Goal: Information Seeking & Learning: Find specific page/section

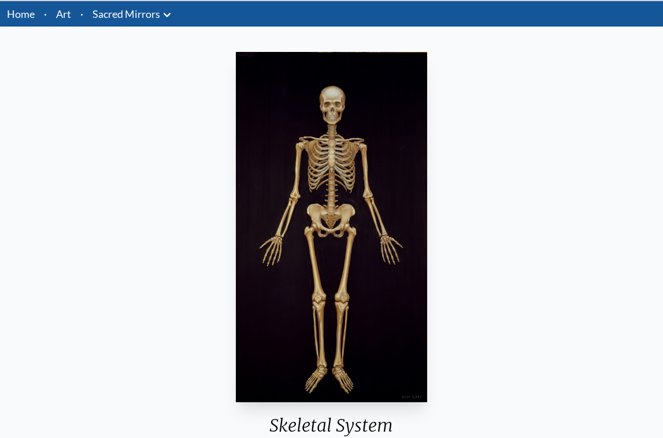
scroll to position [42, 0]
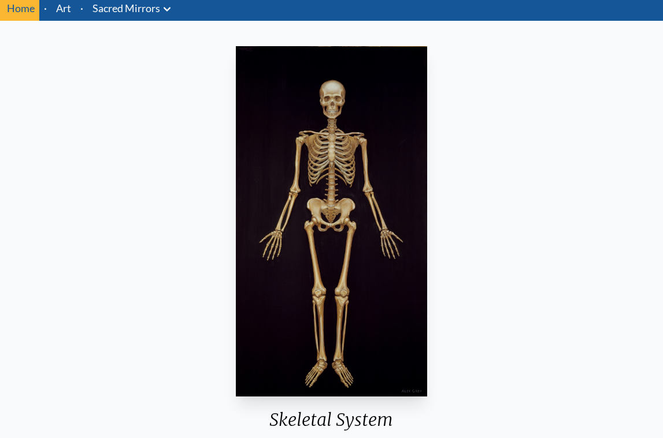
click at [185, 107] on div "Skeletal System 1979, oil on linen, 46 x 84 in. Visit the CoSM Shop" at bounding box center [331, 289] width 644 height 495
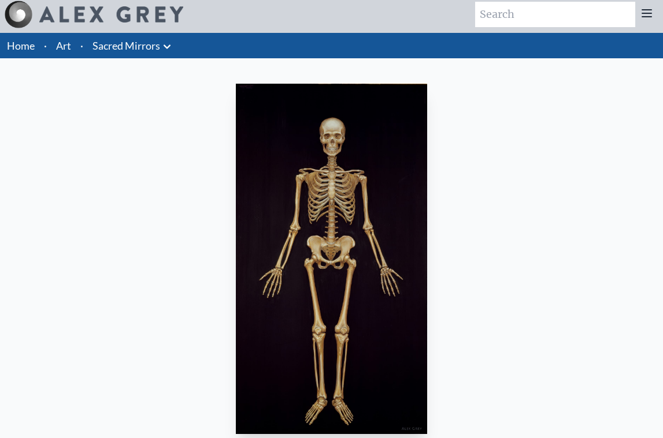
scroll to position [0, 0]
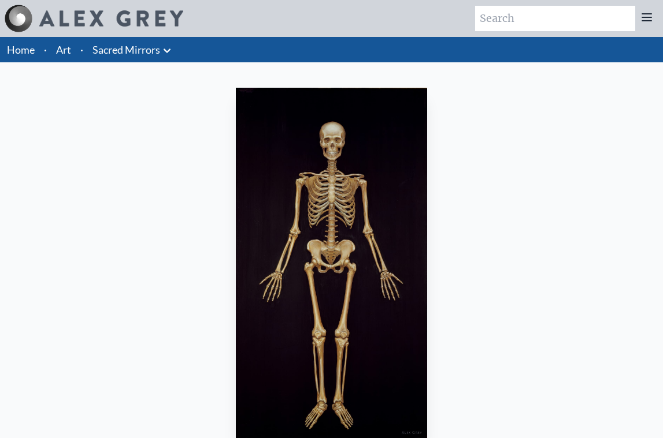
click at [593, 26] on input "search" at bounding box center [555, 18] width 160 height 25
type input "skeleton"
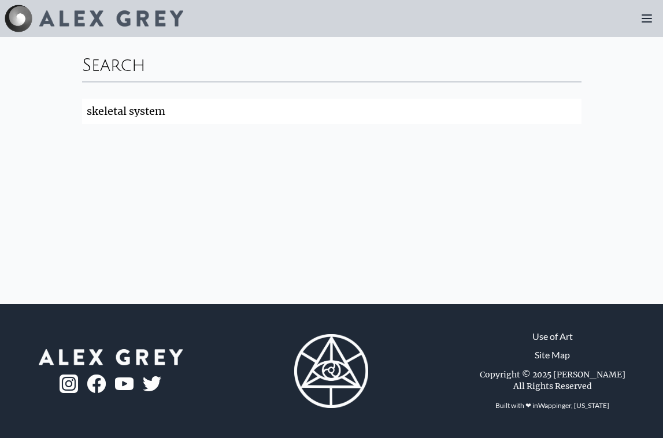
click button "Search" at bounding box center [0, 0] width 0 height 0
type input "skeleton"
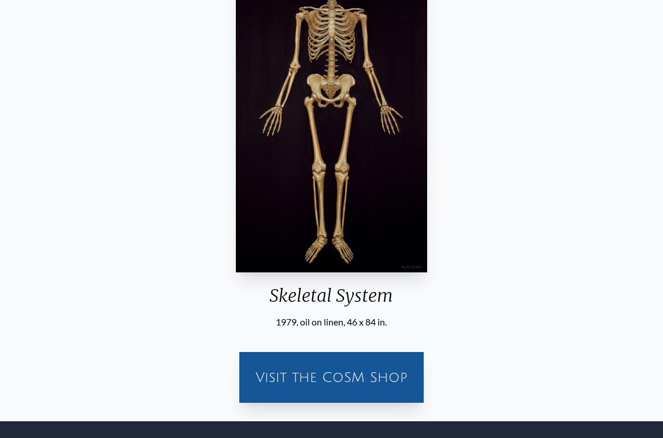
scroll to position [146, 0]
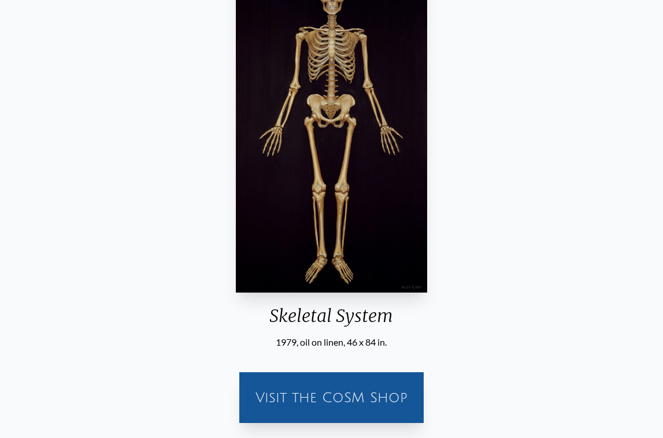
click at [333, 132] on img "3 / 23" at bounding box center [331, 117] width 191 height 351
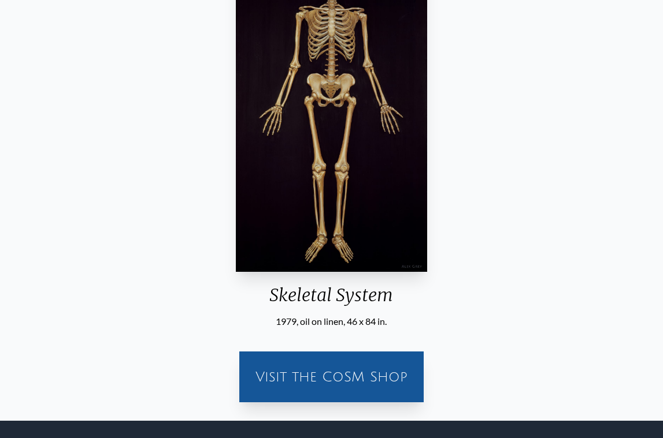
scroll to position [259, 0]
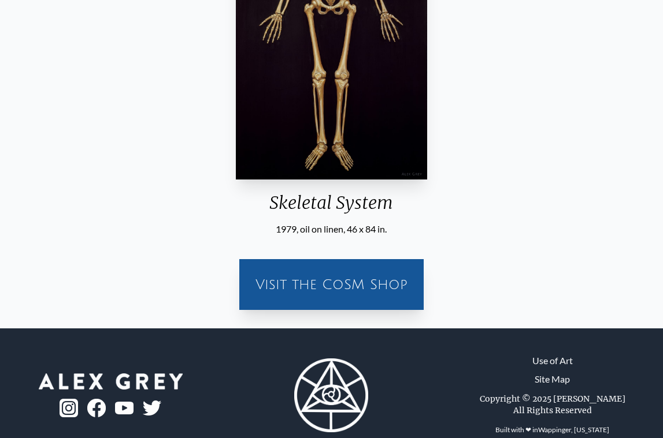
click at [338, 276] on div "Visit the CoSM Shop" at bounding box center [331, 284] width 170 height 37
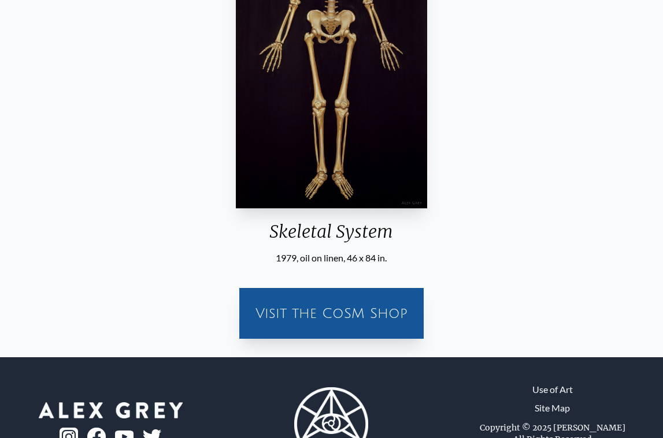
scroll to position [216, 0]
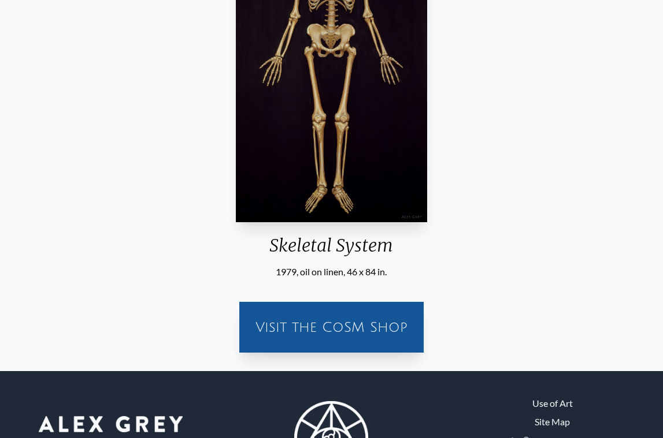
click at [355, 325] on div "Visit the CoSM Shop" at bounding box center [331, 327] width 170 height 37
